Goal: Information Seeking & Learning: Learn about a topic

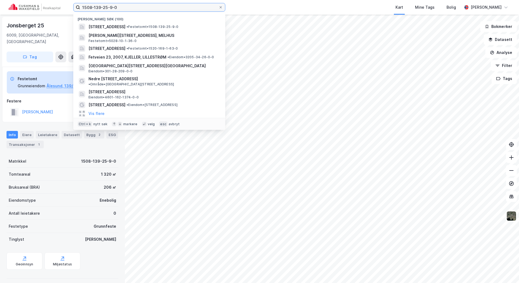
drag, startPoint x: 120, startPoint y: 5, endPoint x: 82, endPoint y: 11, distance: 38.4
click at [82, 11] on input "1508-139-25-9-0" at bounding box center [149, 7] width 138 height 8
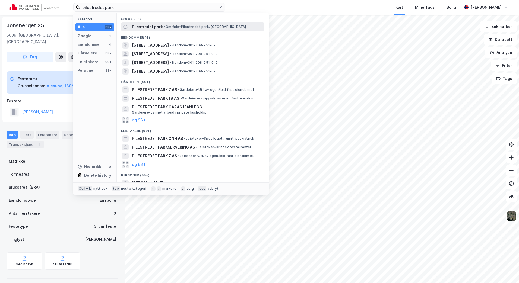
click at [173, 25] on span "• Område • [GEOGRAPHIC_DATA], [GEOGRAPHIC_DATA]" at bounding box center [205, 27] width 82 height 4
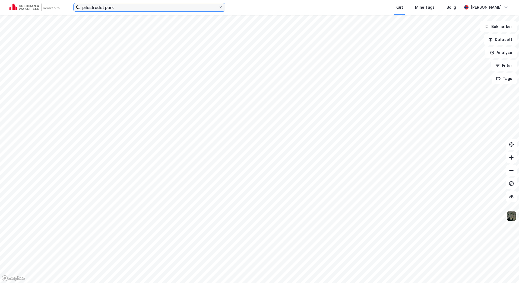
click at [121, 6] on input "pilestredet park" at bounding box center [149, 7] width 138 height 8
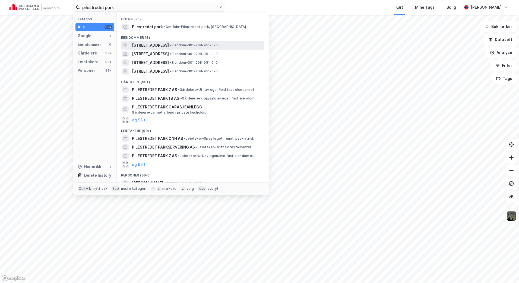
click at [144, 42] on span "[STREET_ADDRESS]" at bounding box center [150, 45] width 37 height 7
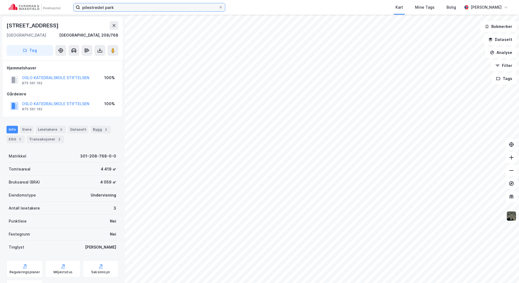
click at [126, 6] on input "pilestredet park" at bounding box center [149, 7] width 138 height 8
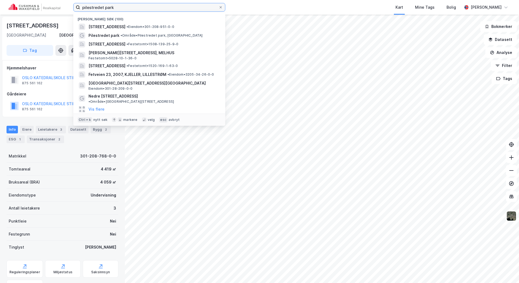
drag, startPoint x: 131, startPoint y: 8, endPoint x: 55, endPoint y: 7, distance: 76.5
click at [56, 8] on div "pilestredet park Nylige søk (100) [STREET_ADDRESS] • Eiendom • 301-208-951-0-0 …" at bounding box center [259, 7] width 519 height 15
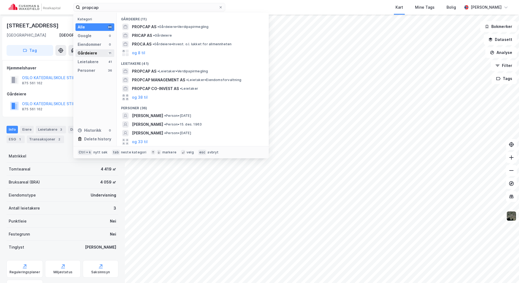
click at [88, 51] on div "Gårdeiere" at bounding box center [88, 53] width 20 height 7
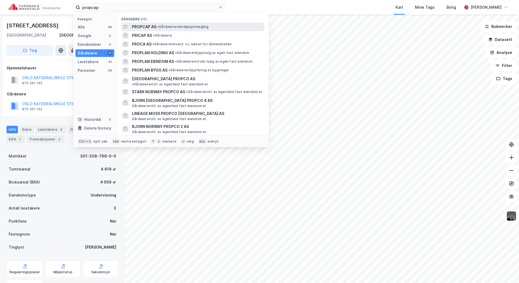
click at [149, 28] on span "PROPCAP AS" at bounding box center [144, 27] width 24 height 7
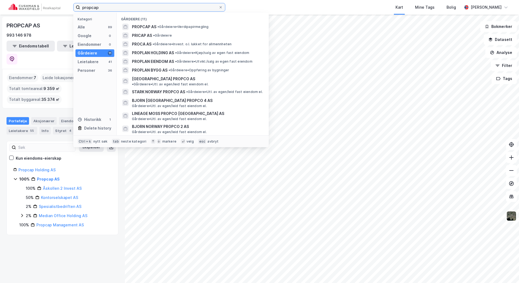
drag, startPoint x: 109, startPoint y: 5, endPoint x: 52, endPoint y: 7, distance: 57.8
click at [52, 7] on div "propcap Kategori Alle 89 Google 0 Eiendommer 0 Gårdeiere 11 Leietakere 41 Perso…" at bounding box center [259, 7] width 519 height 15
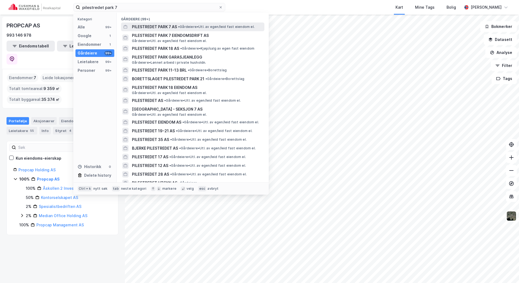
click at [199, 26] on span "• Gårdeiere • Utl. av egen/leid fast eiendom el." at bounding box center [216, 27] width 77 height 4
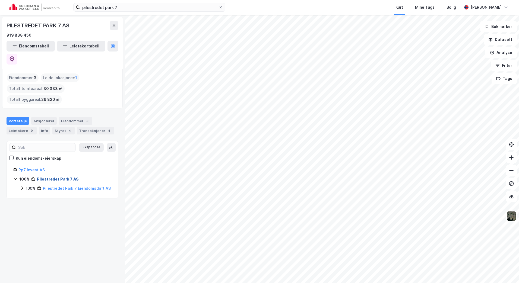
click at [50, 177] on link "Pilestredet Park 7 AS" at bounding box center [58, 179] width 42 height 5
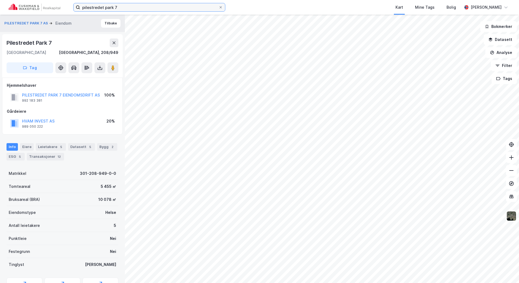
click at [132, 8] on input "pilestredet park 7" at bounding box center [149, 7] width 138 height 8
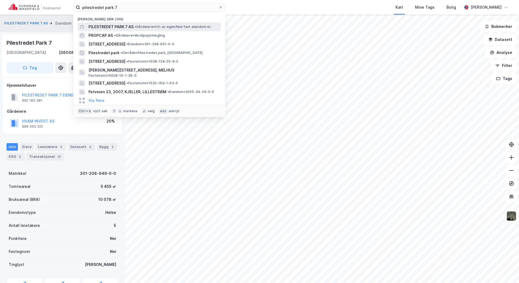
click at [126, 27] on span "PILESTREDET PARK 7 AS" at bounding box center [110, 27] width 45 height 7
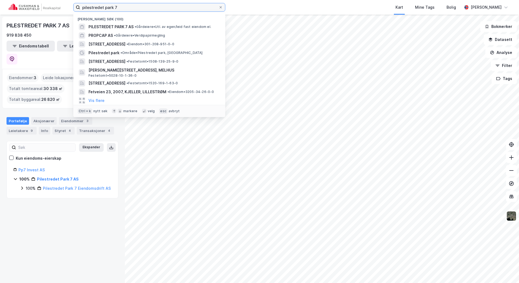
drag, startPoint x: 122, startPoint y: 7, endPoint x: 66, endPoint y: 7, distance: 55.4
click at [67, 7] on div "pilestredet park 7 Nylige søk (100) PILESTREDET PARK 7 AS • Gårdeiere • Utl. av…" at bounding box center [259, 7] width 519 height 15
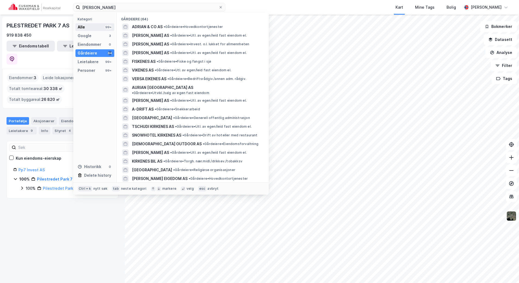
click at [93, 28] on div "Alle 99+" at bounding box center [94, 27] width 39 height 8
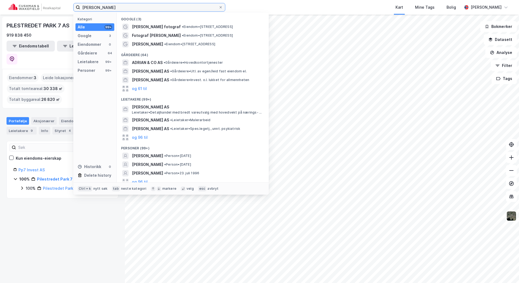
drag, startPoint x: 126, startPoint y: 9, endPoint x: 69, endPoint y: 13, distance: 57.7
click at [69, 13] on div "[PERSON_NAME] Kategori Alle 99+ Google 3 Eiendommer 0 Gårdeiere 64 Leietakere 9…" at bounding box center [259, 7] width 519 height 15
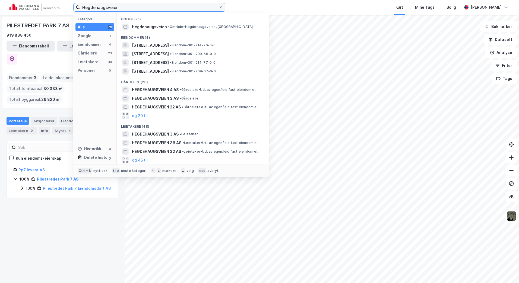
drag, startPoint x: 153, startPoint y: 6, endPoint x: 15, endPoint y: 21, distance: 138.1
click at [15, 21] on div "Hegdehaugsveien Kategori Alle 76 Google 1 Eiendommer 4 Gårdeiere 23 Leietakere …" at bounding box center [259, 141] width 519 height 283
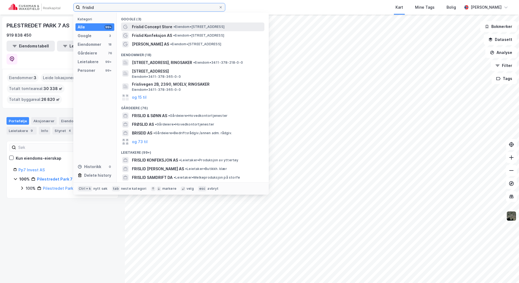
type input "frislid"
click at [178, 26] on span "• Eiendom • [STREET_ADDRESS]" at bounding box center [198, 27] width 51 height 4
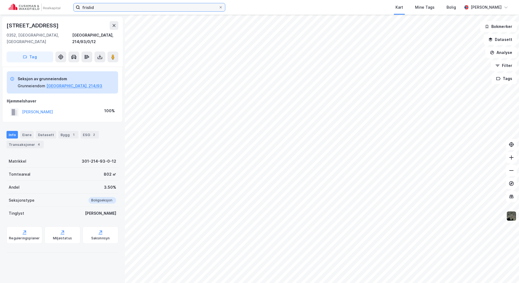
click at [157, 7] on input "frislid" at bounding box center [149, 7] width 138 height 8
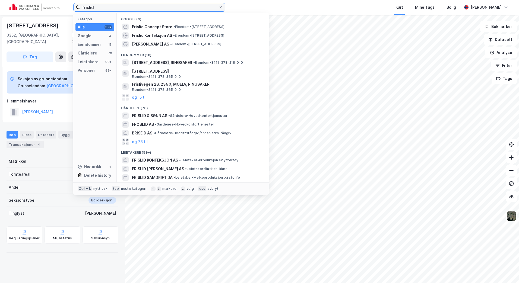
drag, startPoint x: 157, startPoint y: 6, endPoint x: 27, endPoint y: 14, distance: 129.7
click at [26, 14] on div "frislid Kategori Alle 99+ Google 3 Eiendommer 18 Gårdeiere 76 Leietakere 99+ Pe…" at bounding box center [259, 7] width 519 height 15
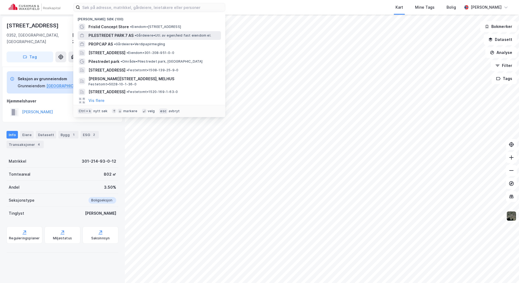
click at [134, 35] on div "PILESTREDET PARK 7 AS • Gårdeiere • Utl. av egen/leid fast eiendom el." at bounding box center [153, 35] width 131 height 7
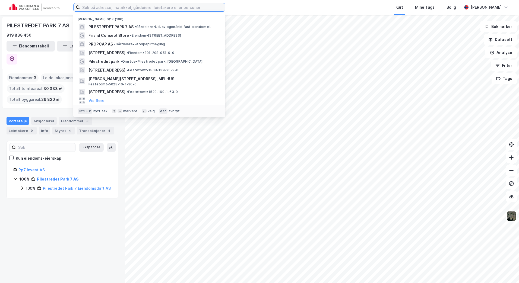
click at [138, 7] on input at bounding box center [152, 7] width 145 height 8
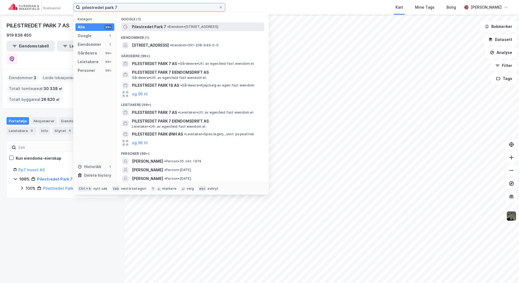
type input "pilestredet park 7"
click at [175, 25] on span "• Eiendom • [STREET_ADDRESS]" at bounding box center [192, 27] width 51 height 4
